Goal: Transaction & Acquisition: Book appointment/travel/reservation

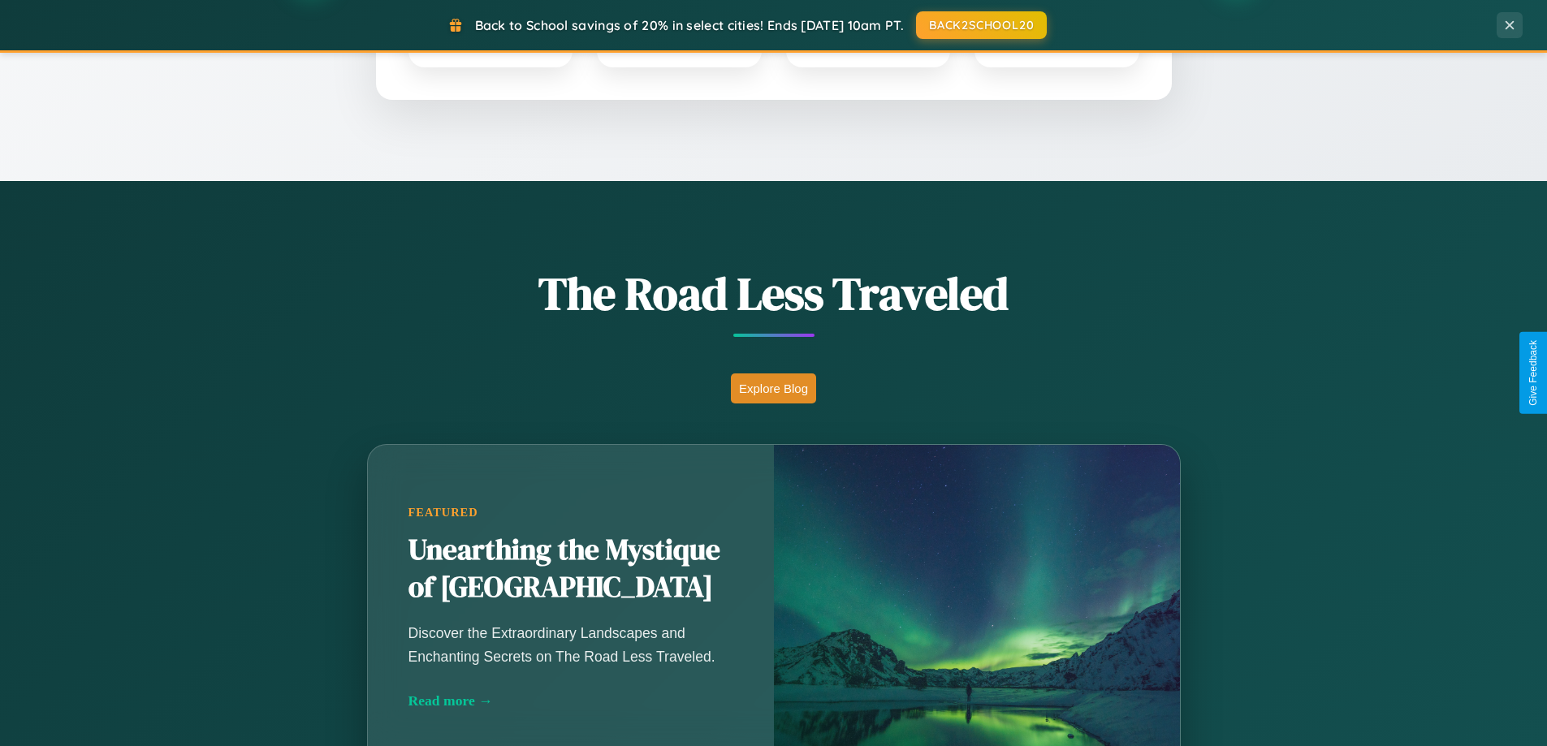
scroll to position [1117, 0]
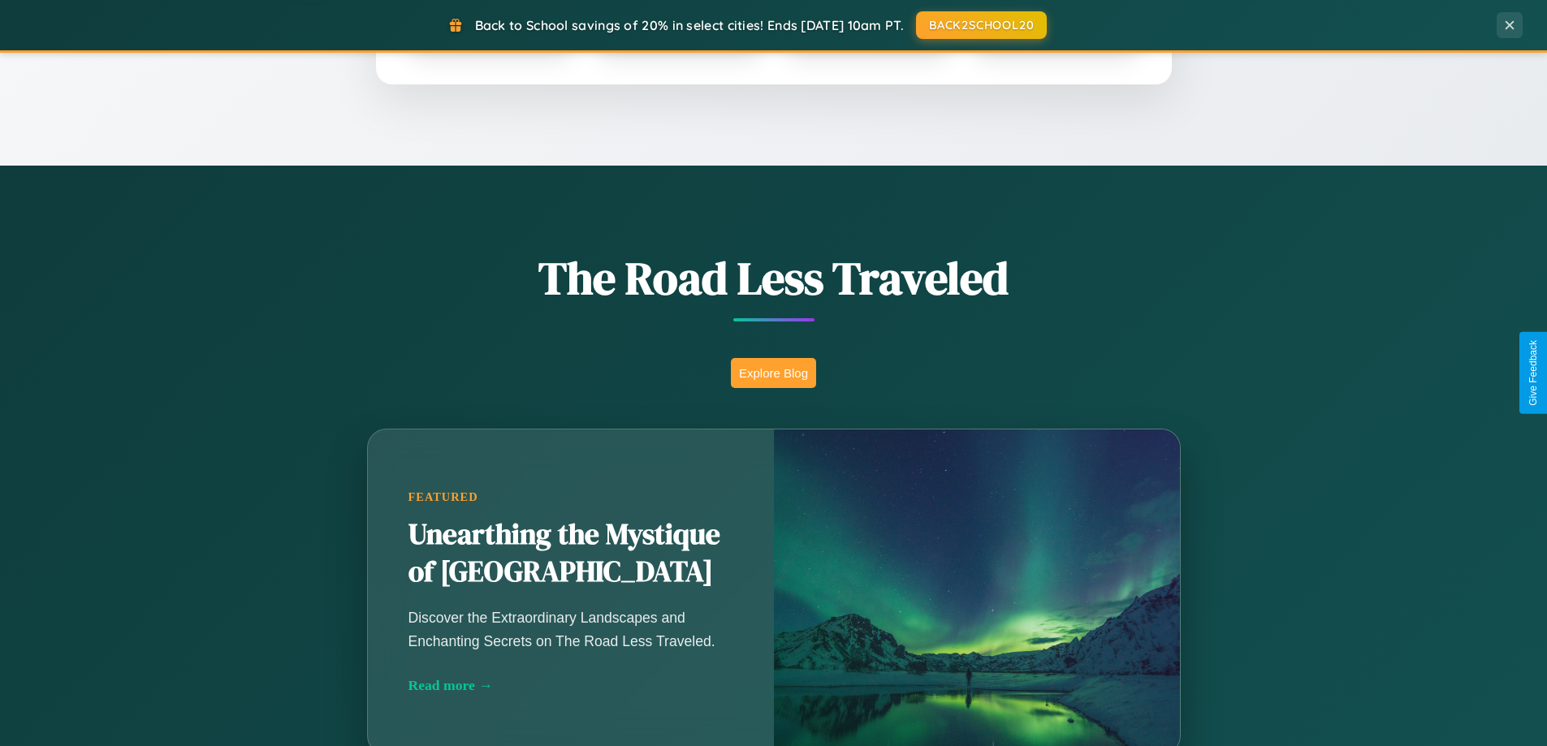
click at [773, 373] on button "Explore Blog" at bounding box center [773, 373] width 85 height 30
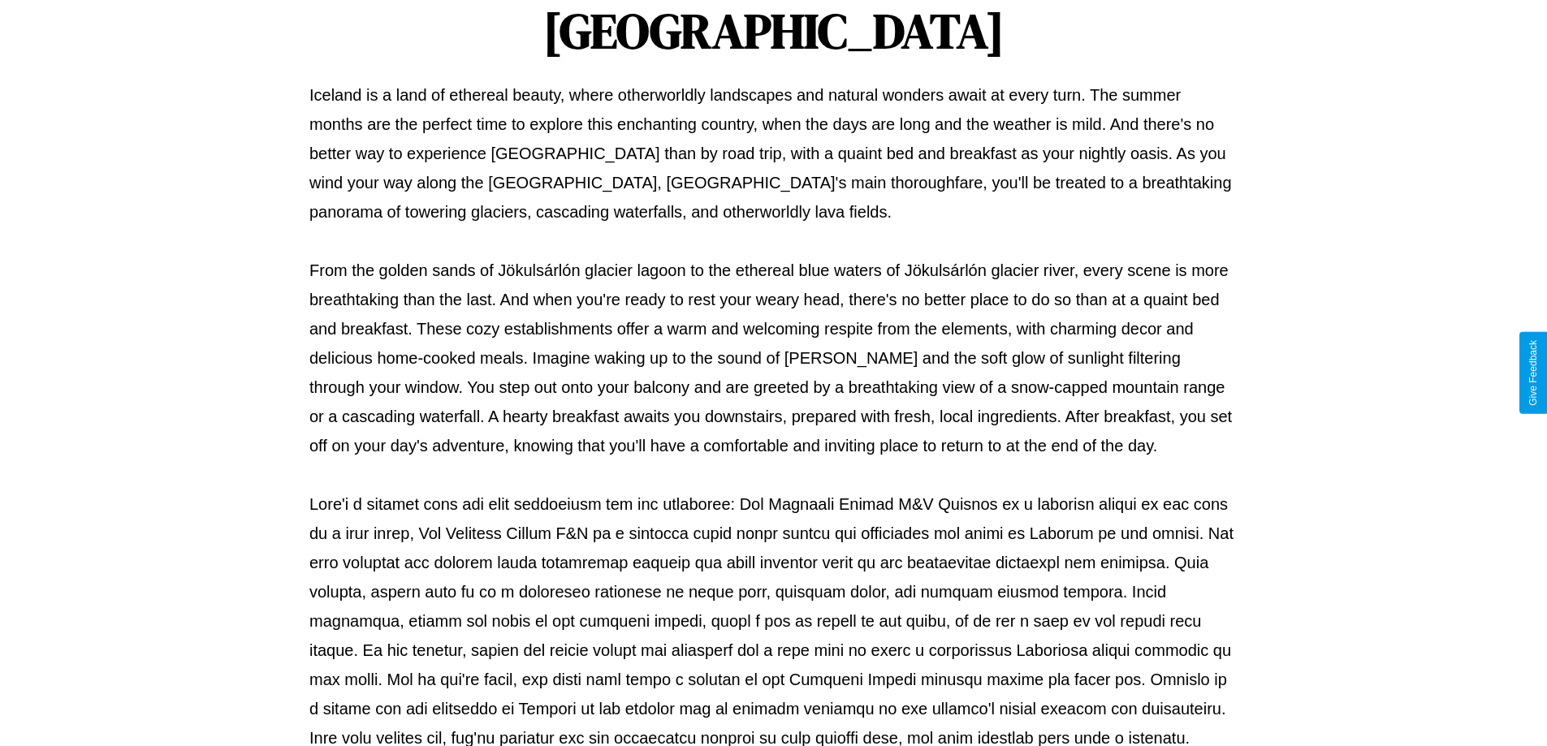
scroll to position [525, 0]
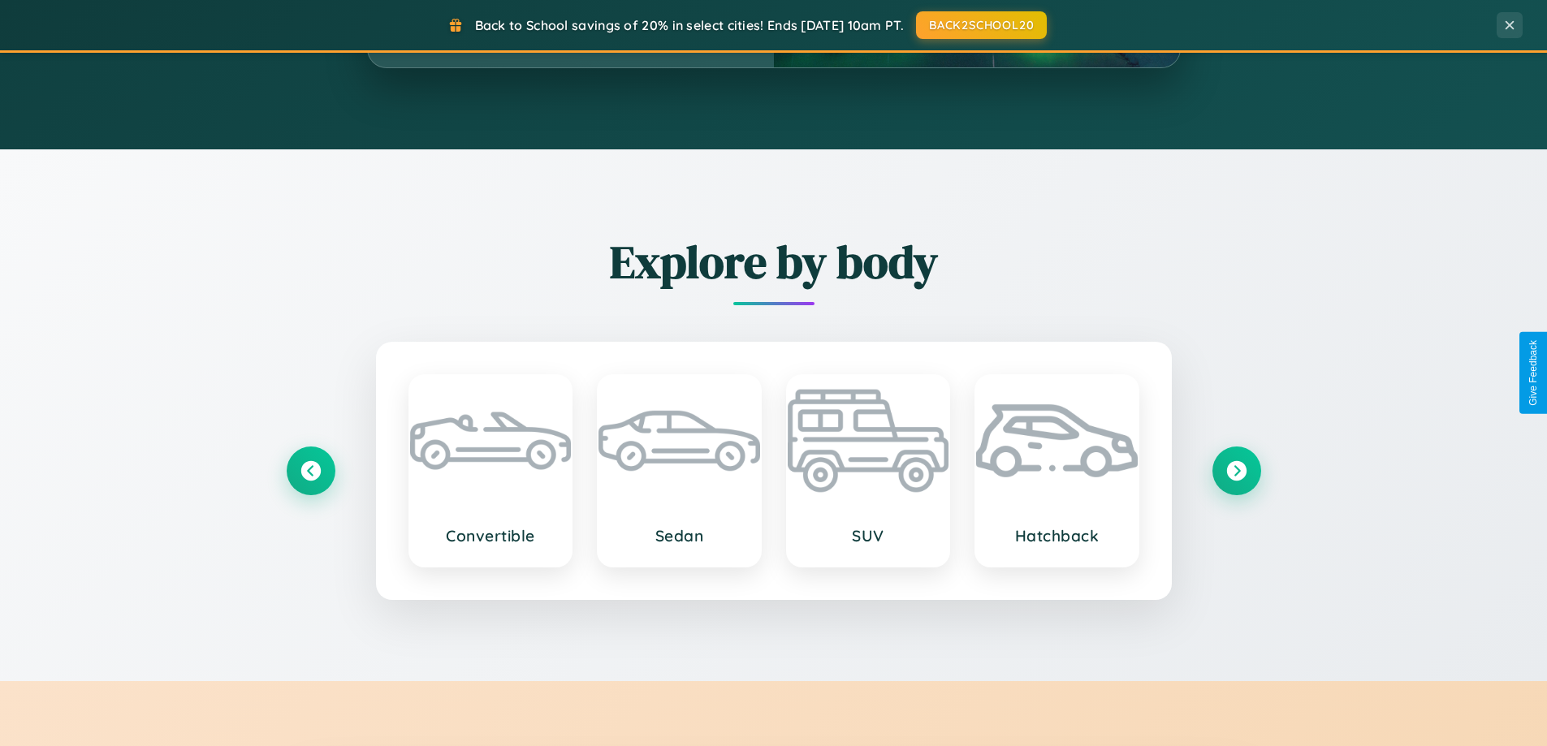
scroll to position [1117, 0]
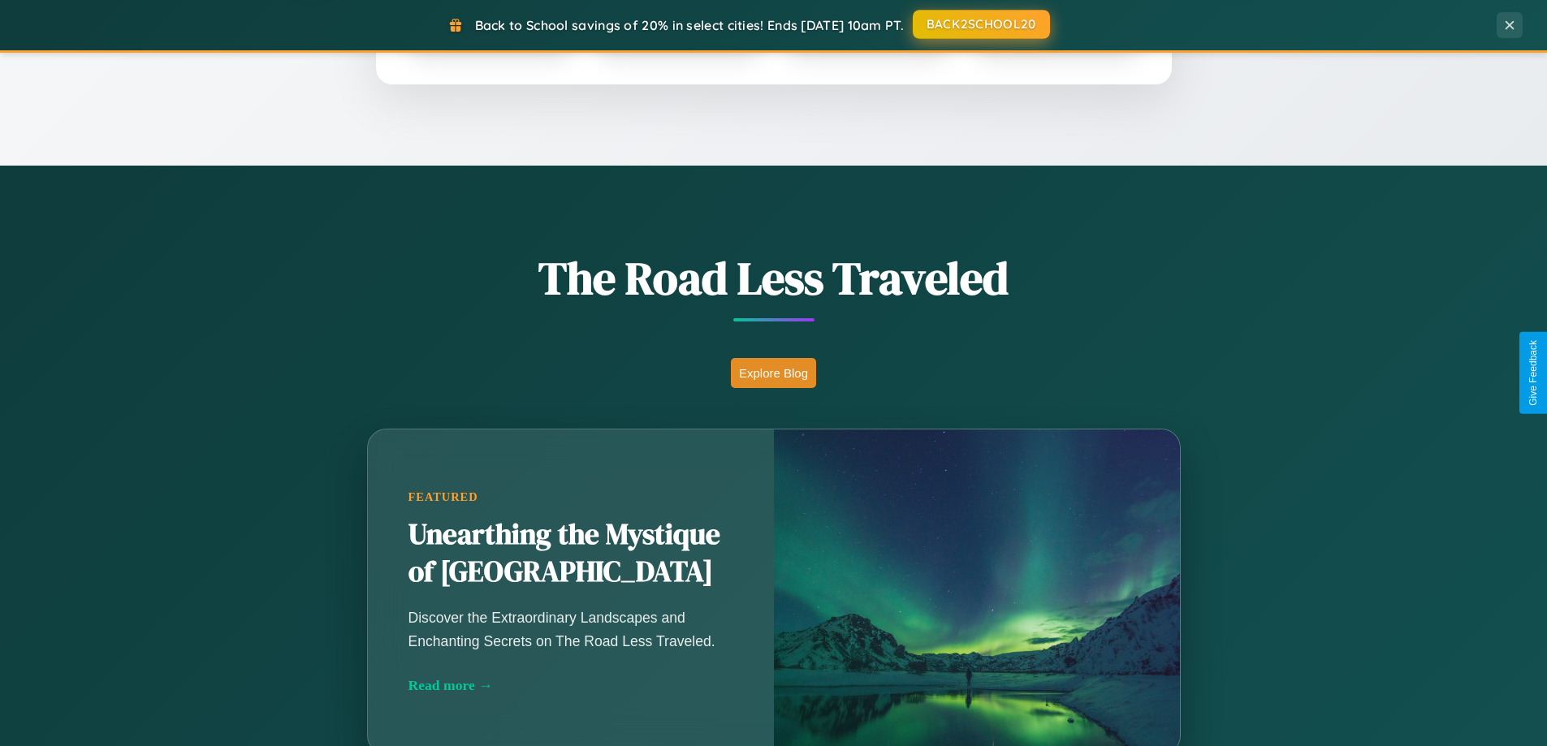
click at [980, 24] on button "BACK2SCHOOL20" at bounding box center [981, 24] width 137 height 29
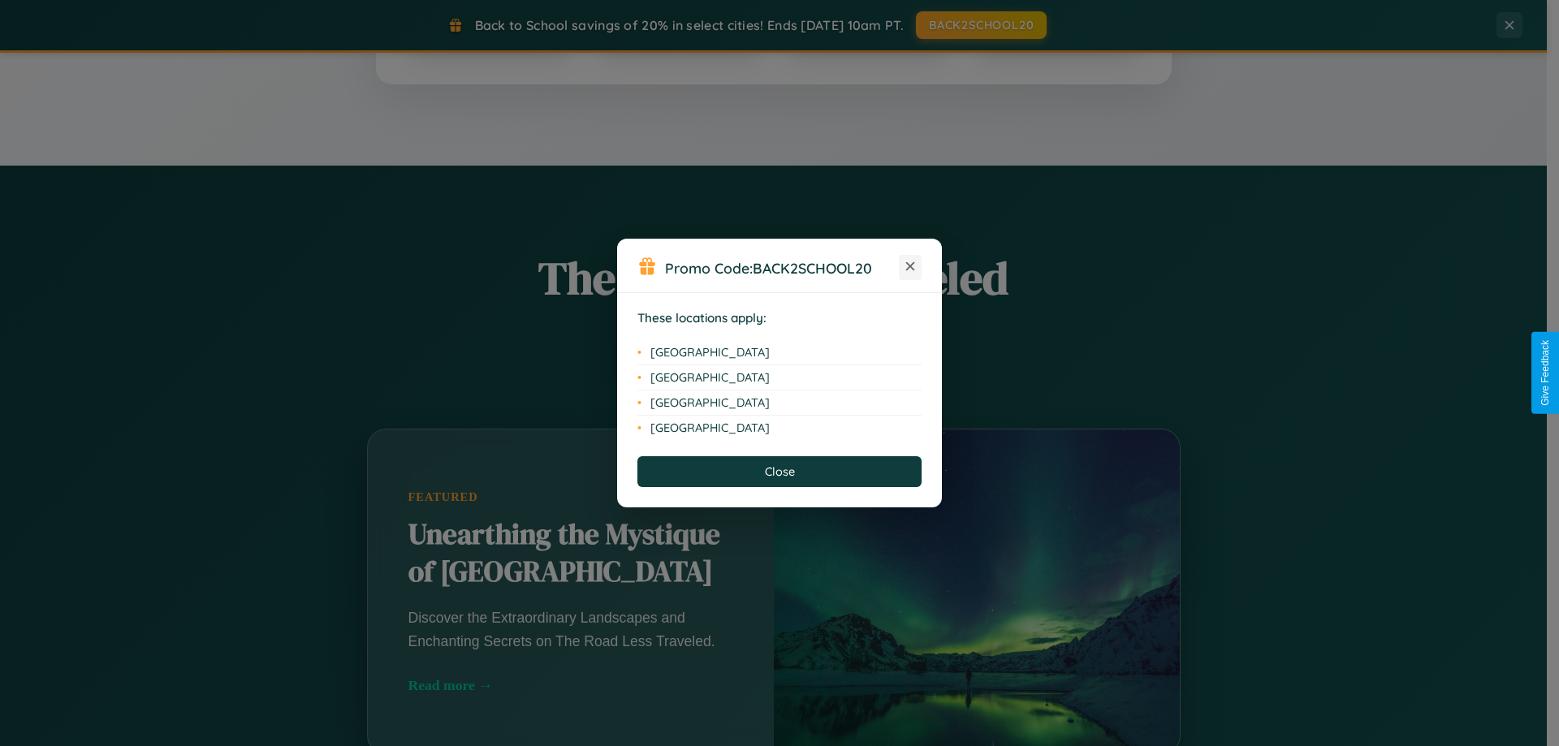
click at [910, 267] on icon at bounding box center [910, 266] width 9 height 9
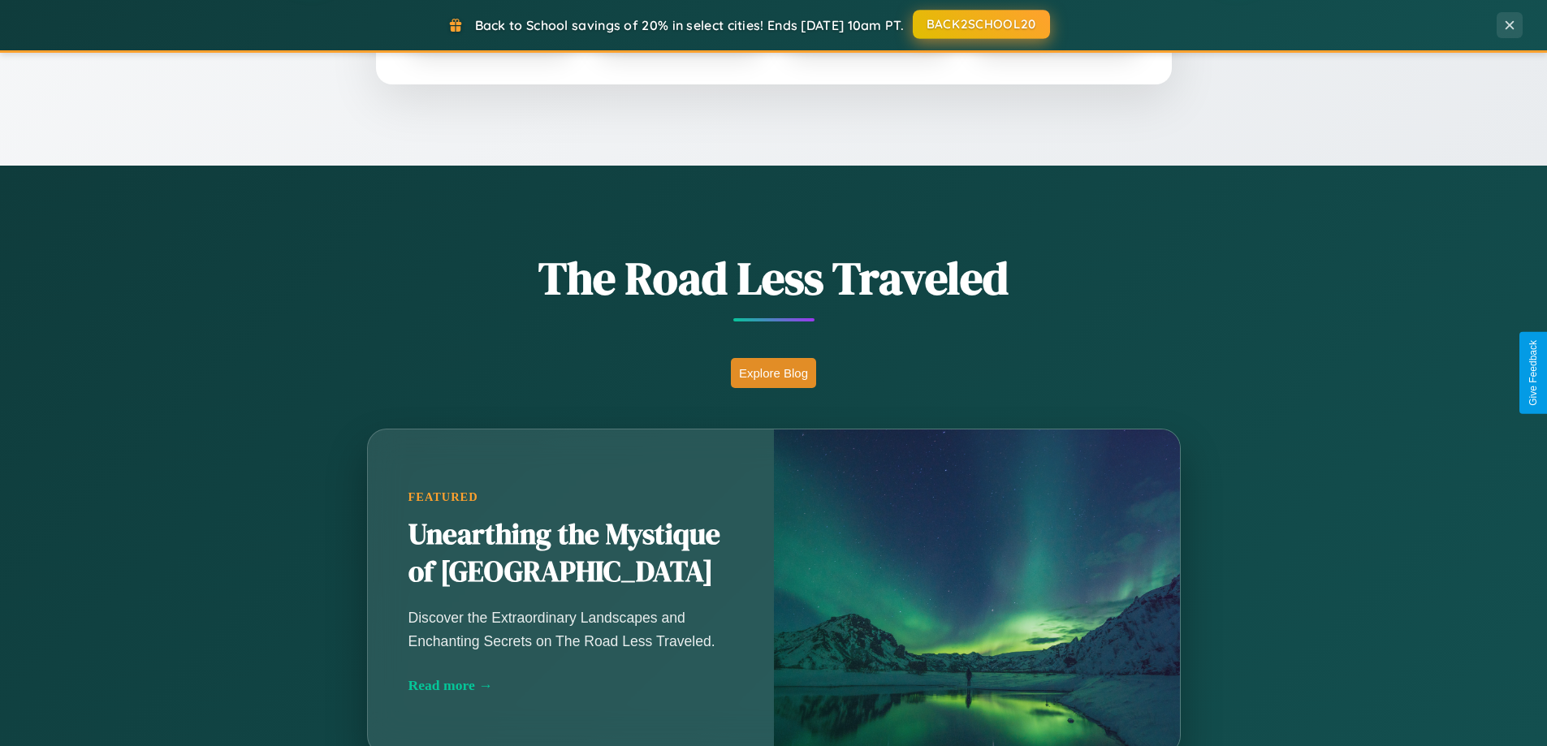
click at [980, 24] on button "BACK2SCHOOL20" at bounding box center [981, 24] width 137 height 29
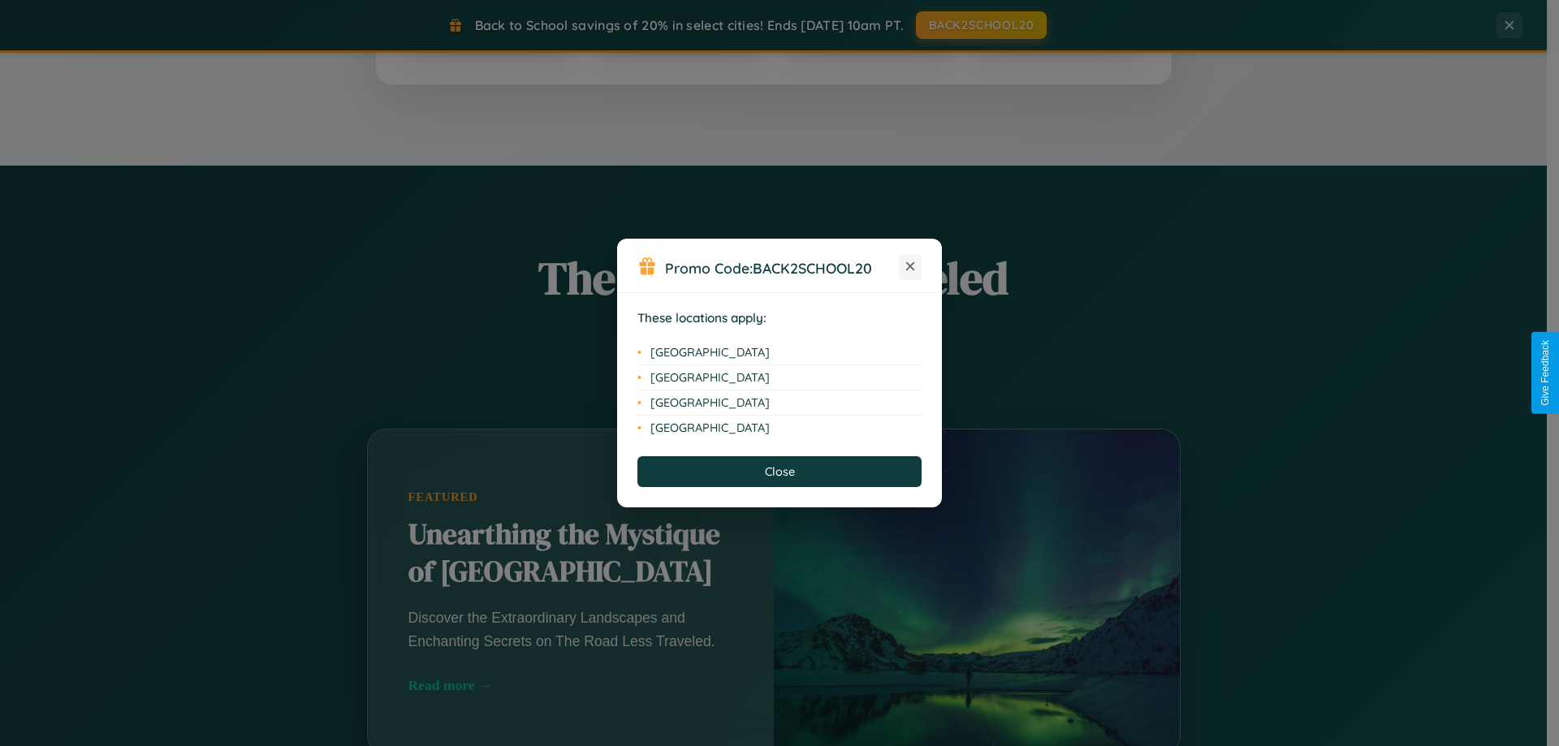
click at [910, 267] on icon at bounding box center [910, 266] width 9 height 9
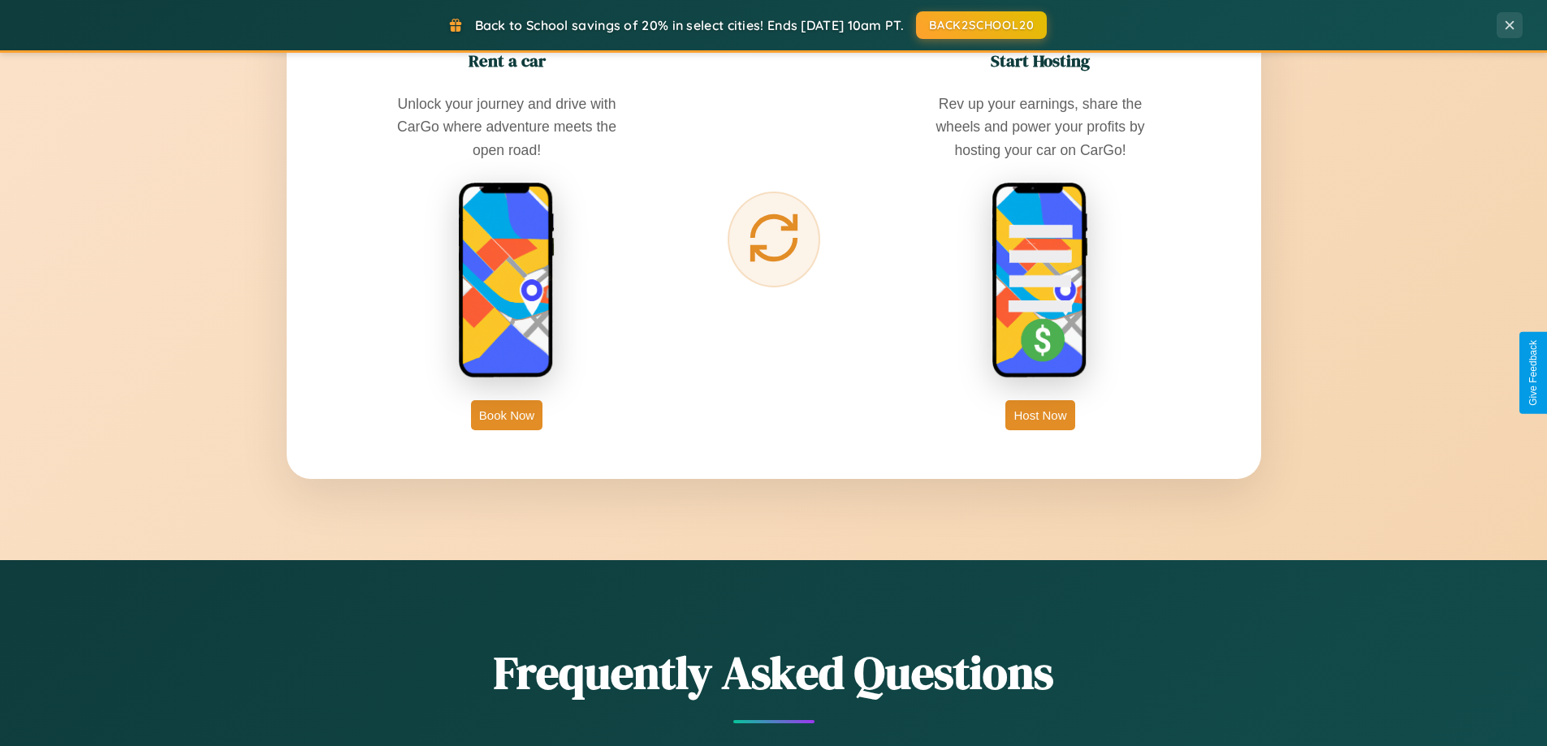
scroll to position [2609, 0]
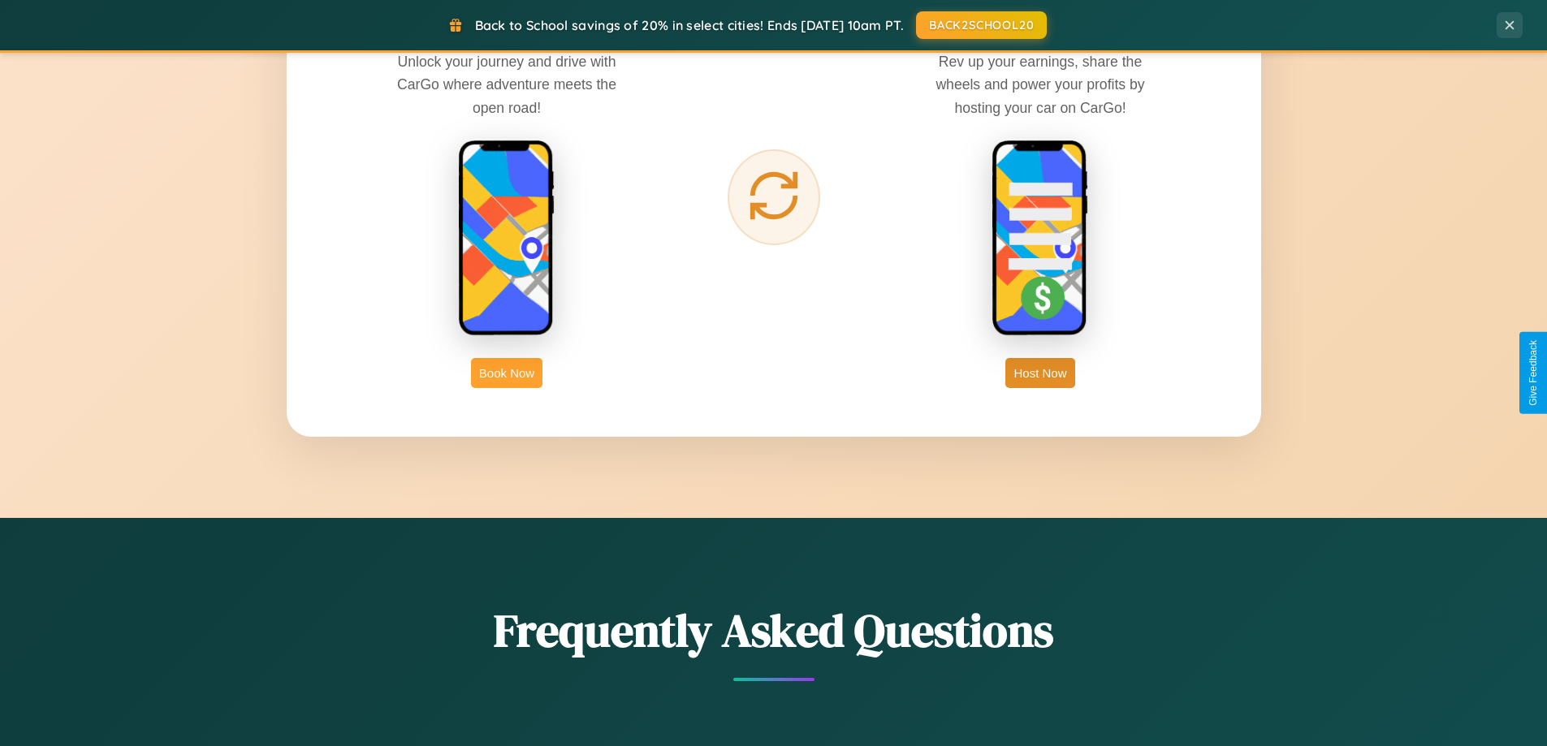
click at [507, 373] on button "Book Now" at bounding box center [506, 373] width 71 height 30
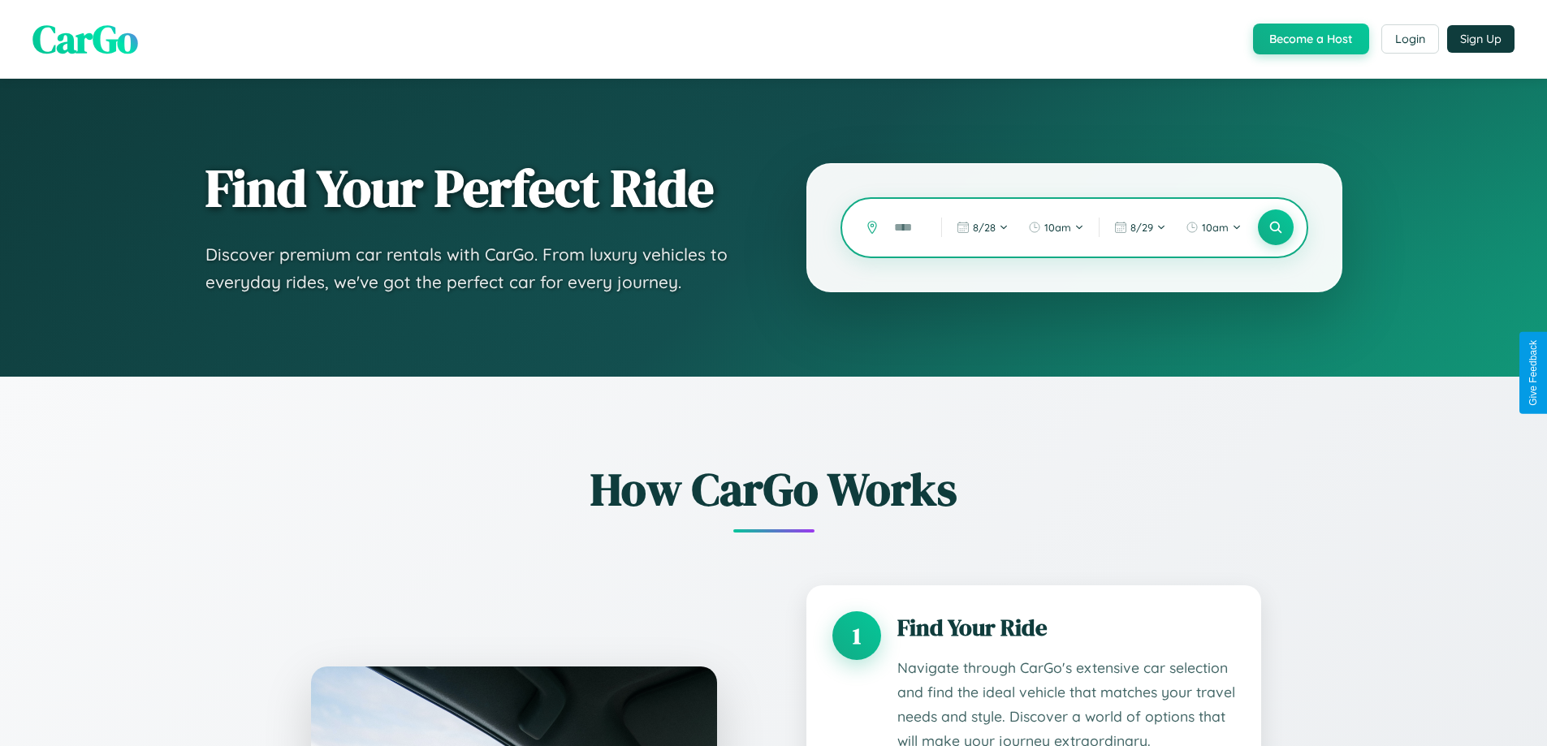
click at [906, 227] on input "text" at bounding box center [905, 228] width 39 height 28
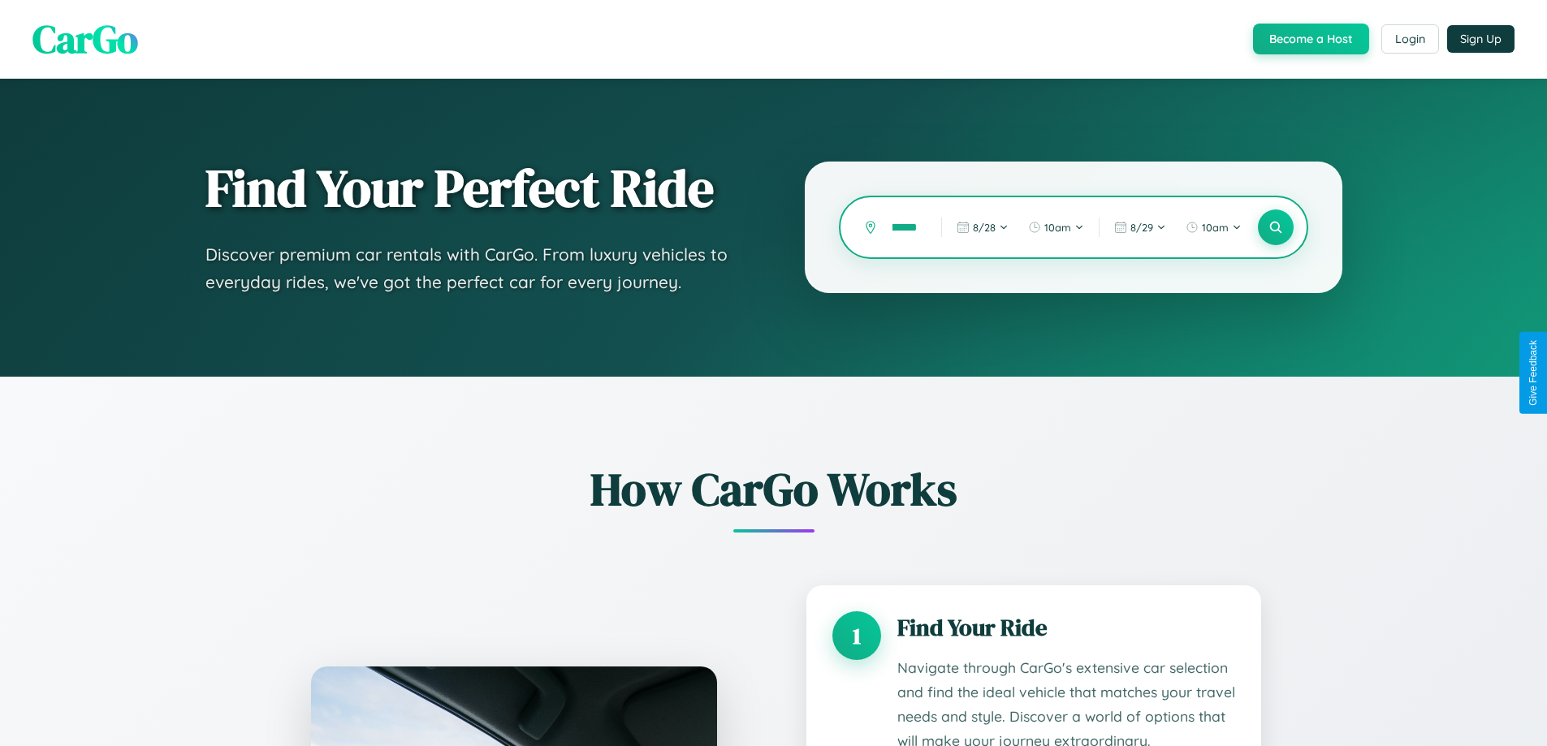
scroll to position [0, 17]
type input "******"
click at [1275, 227] on icon at bounding box center [1275, 227] width 15 height 15
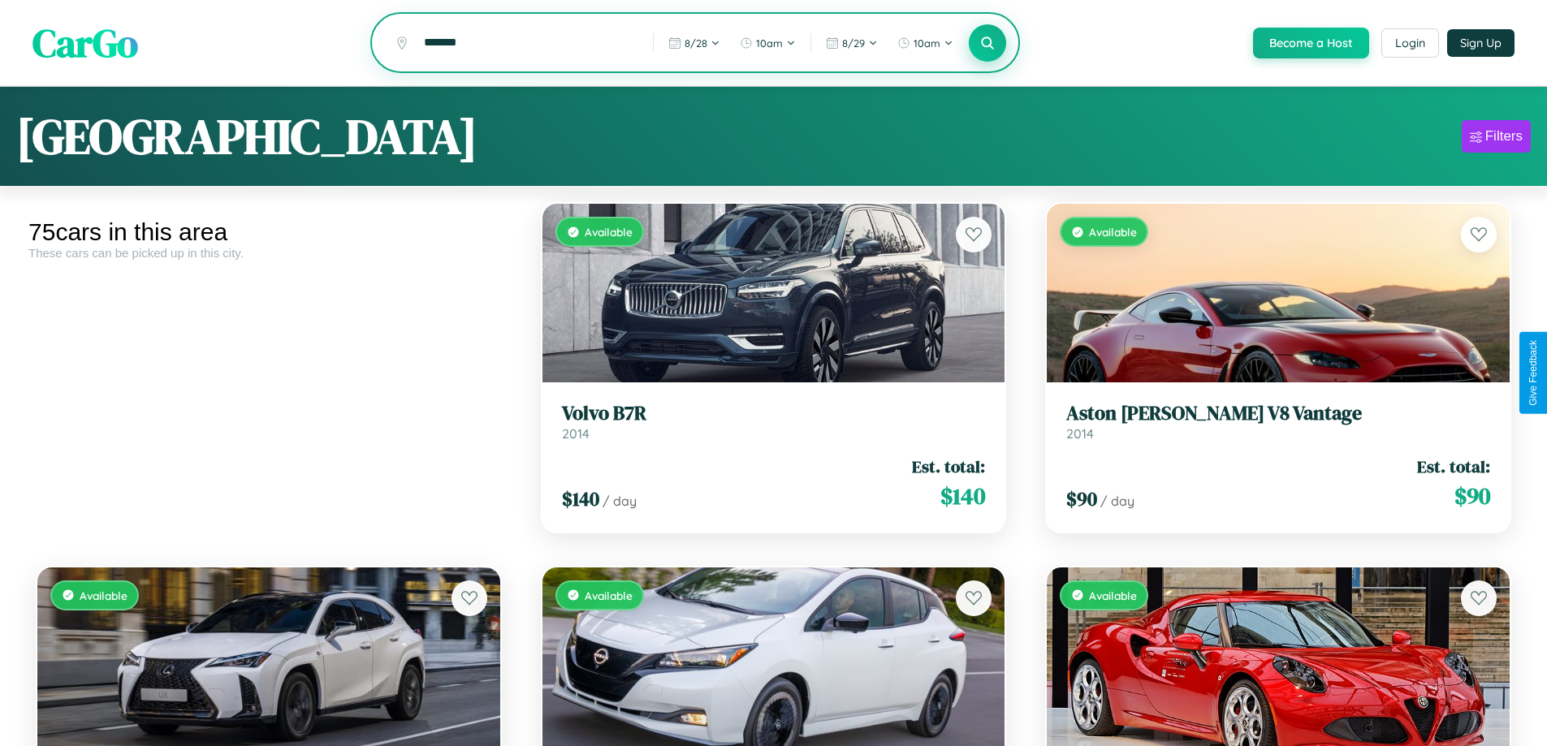
click at [987, 44] on icon at bounding box center [987, 42] width 15 height 15
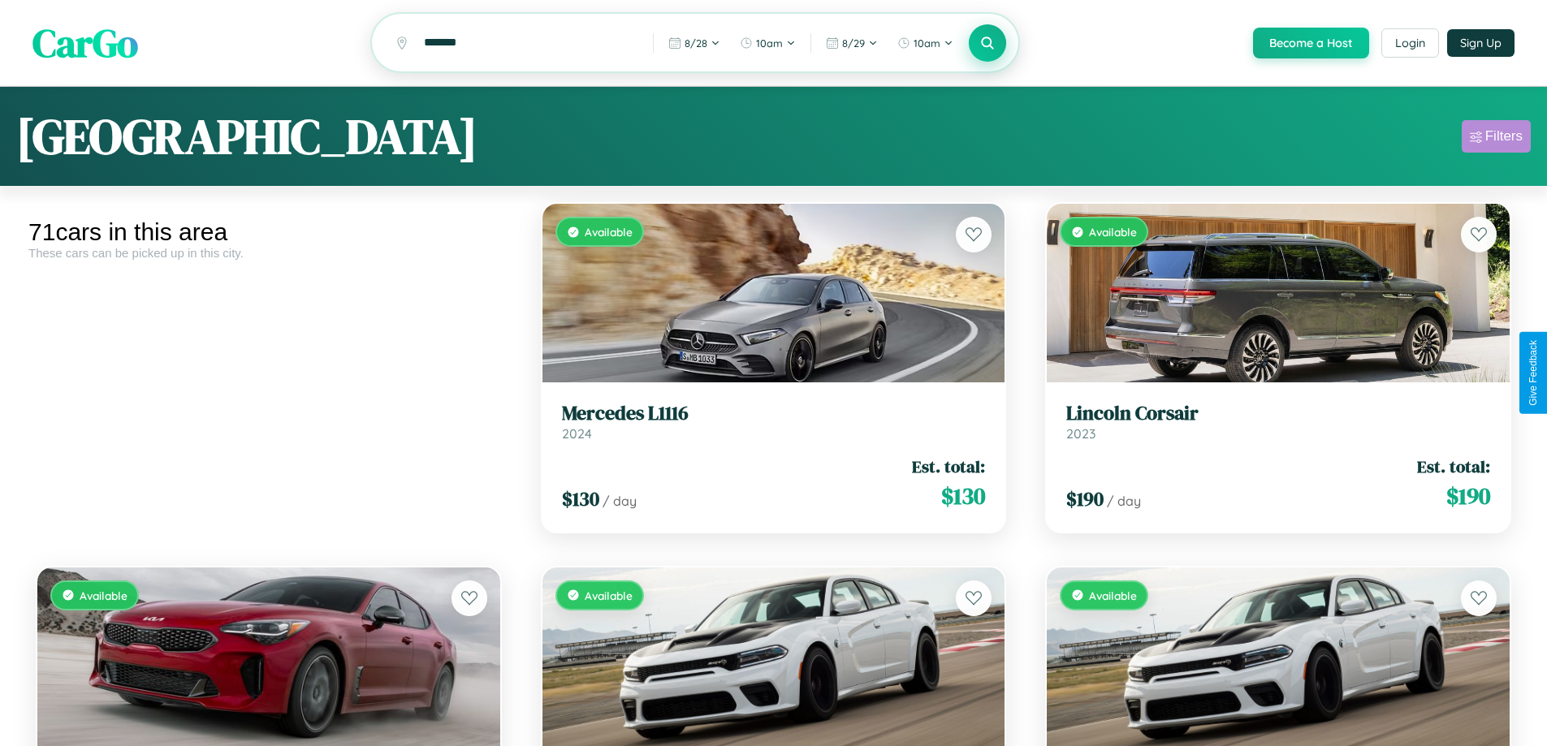
click at [1496, 139] on div "Filters" at bounding box center [1503, 136] width 37 height 16
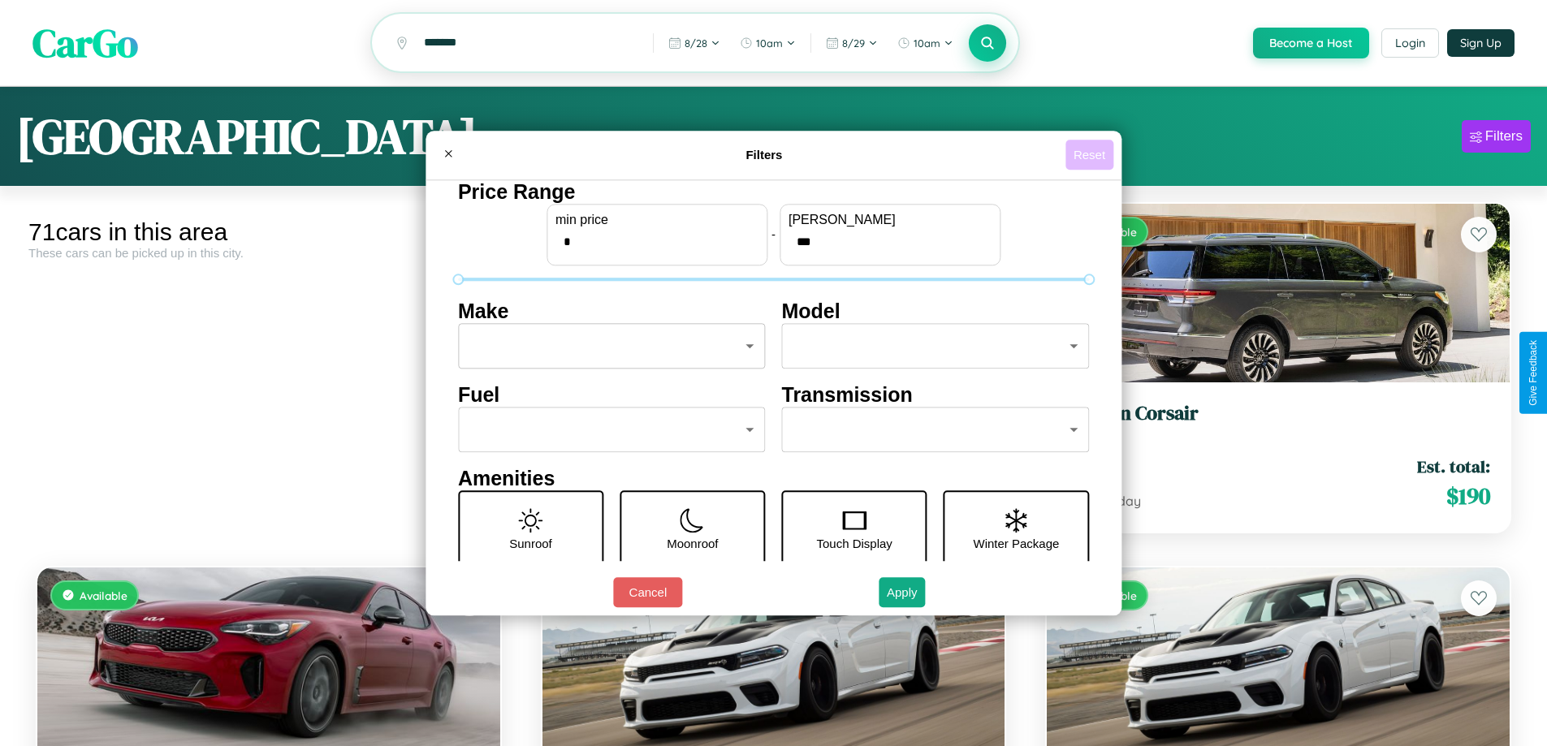
click at [1092, 154] on button "Reset" at bounding box center [1090, 155] width 48 height 30
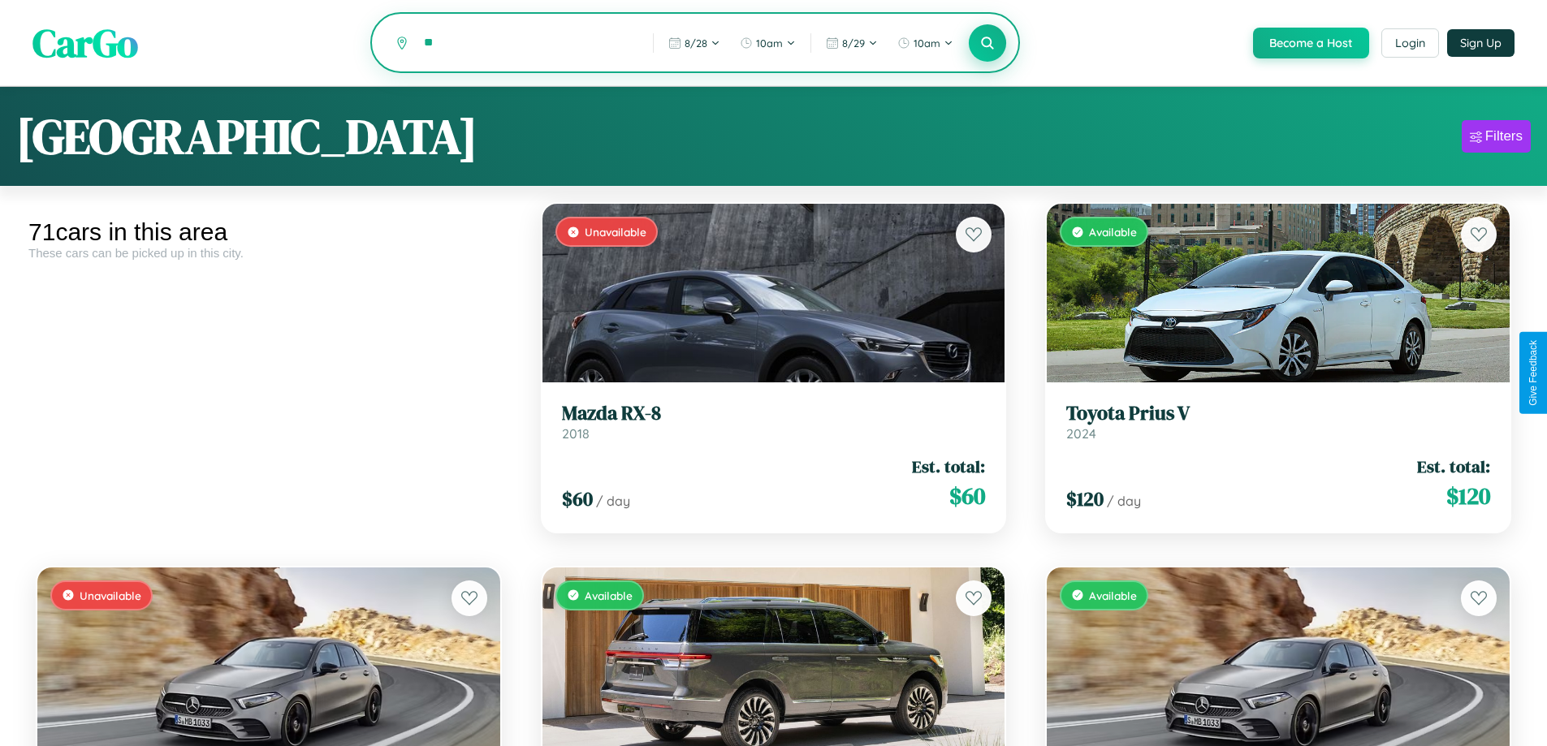
type input "*"
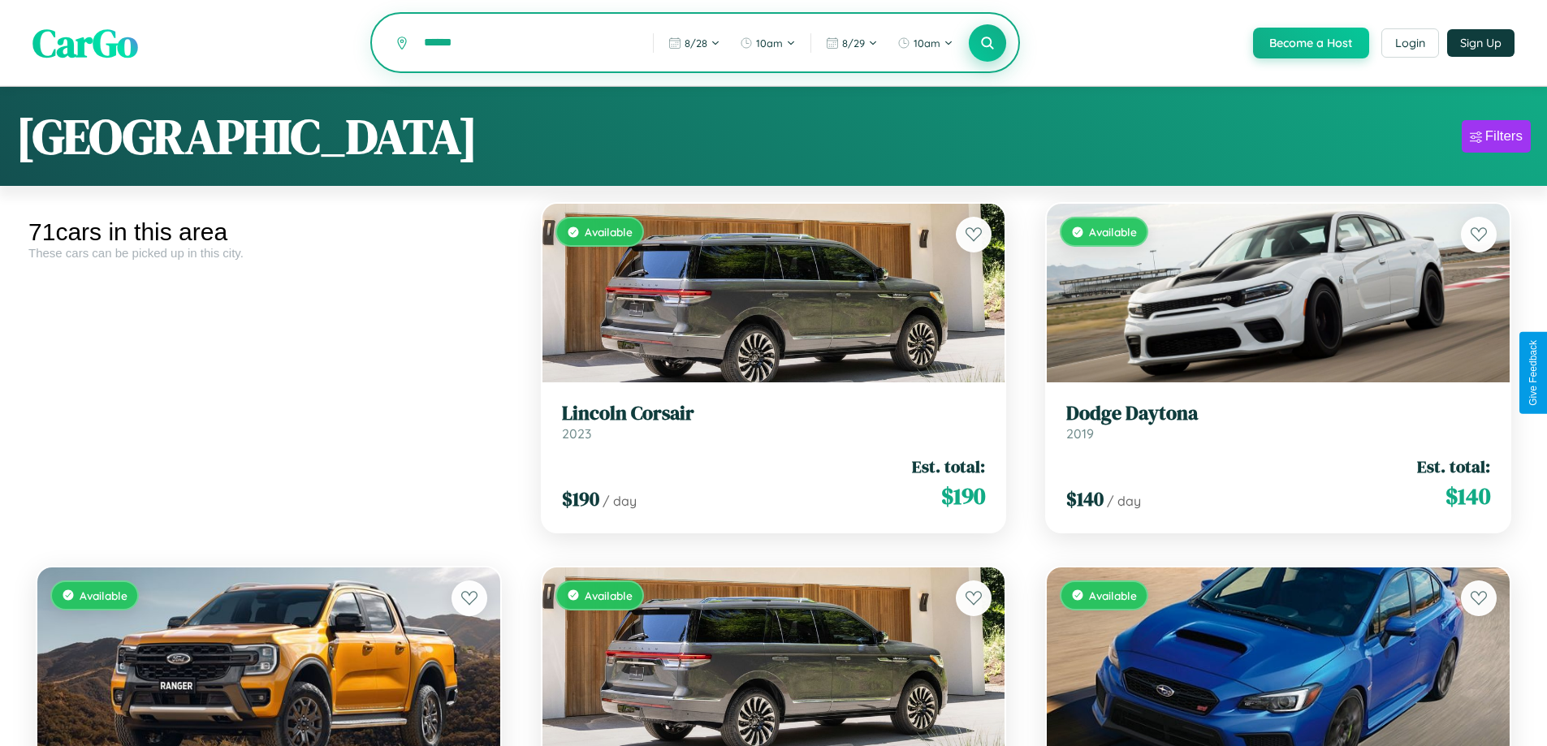
type input "******"
click at [987, 44] on icon at bounding box center [987, 42] width 15 height 15
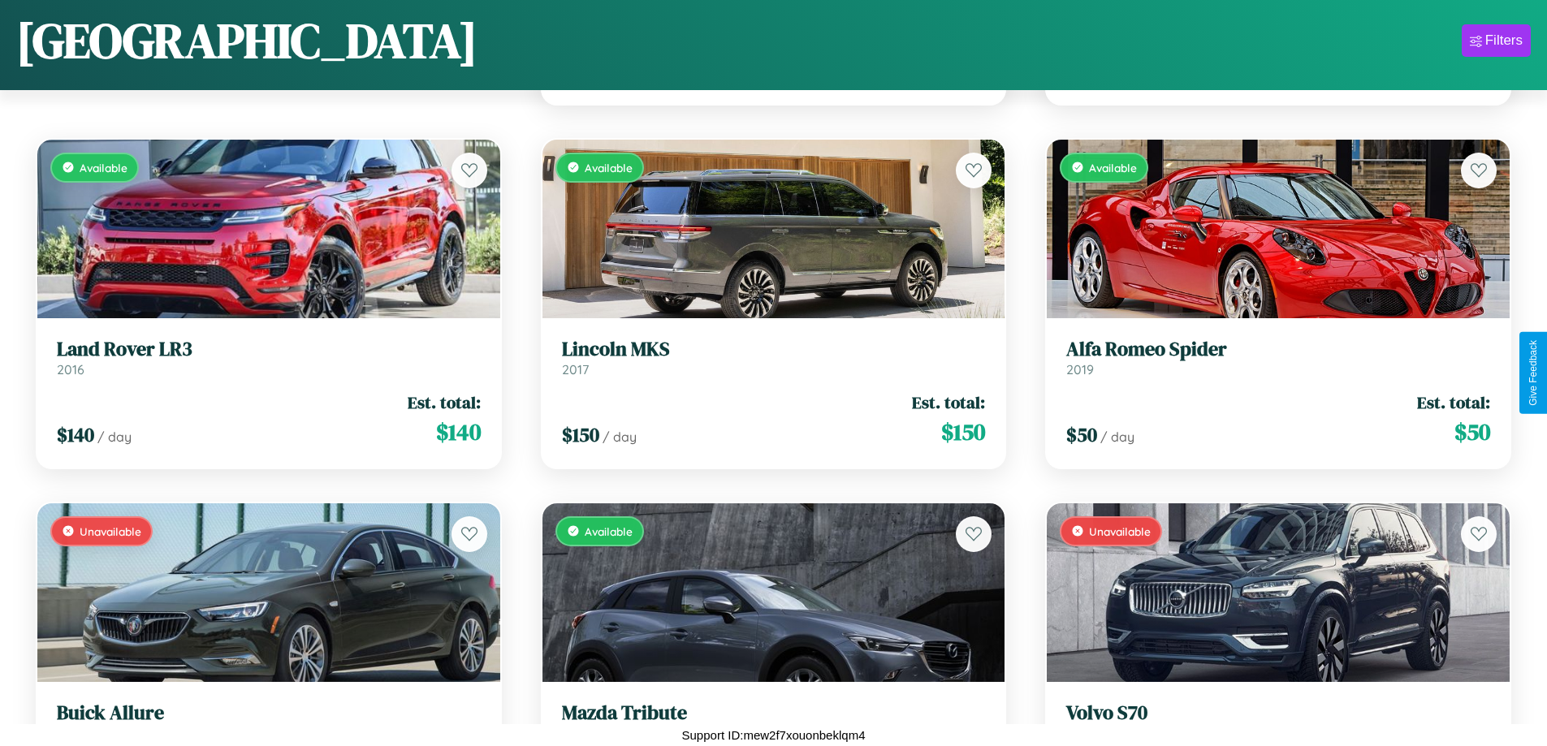
scroll to position [1320, 0]
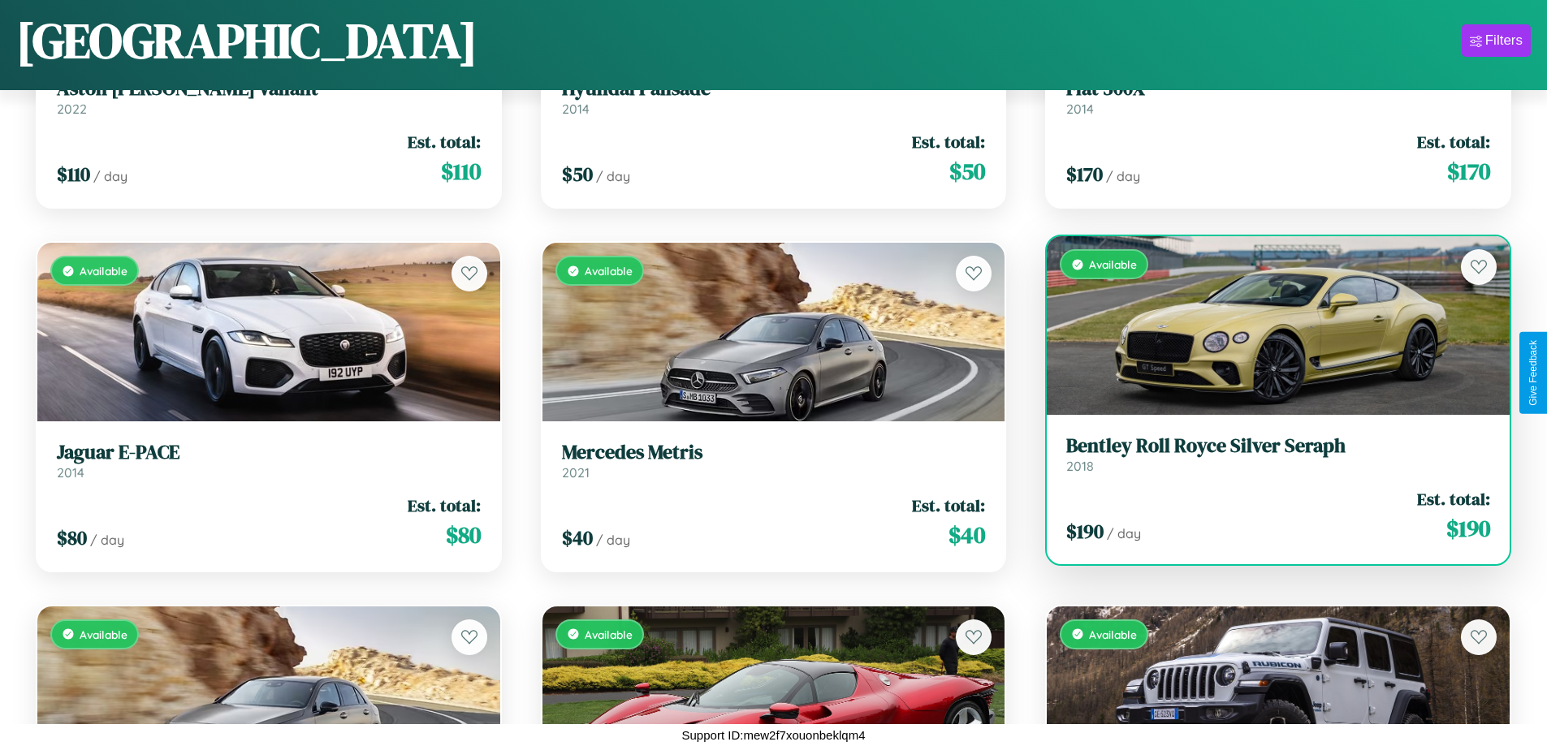
click at [1268, 460] on link "Bentley Roll Royce Silver Seraph 2018" at bounding box center [1278, 454] width 424 height 40
